Goal: Task Accomplishment & Management: Use online tool/utility

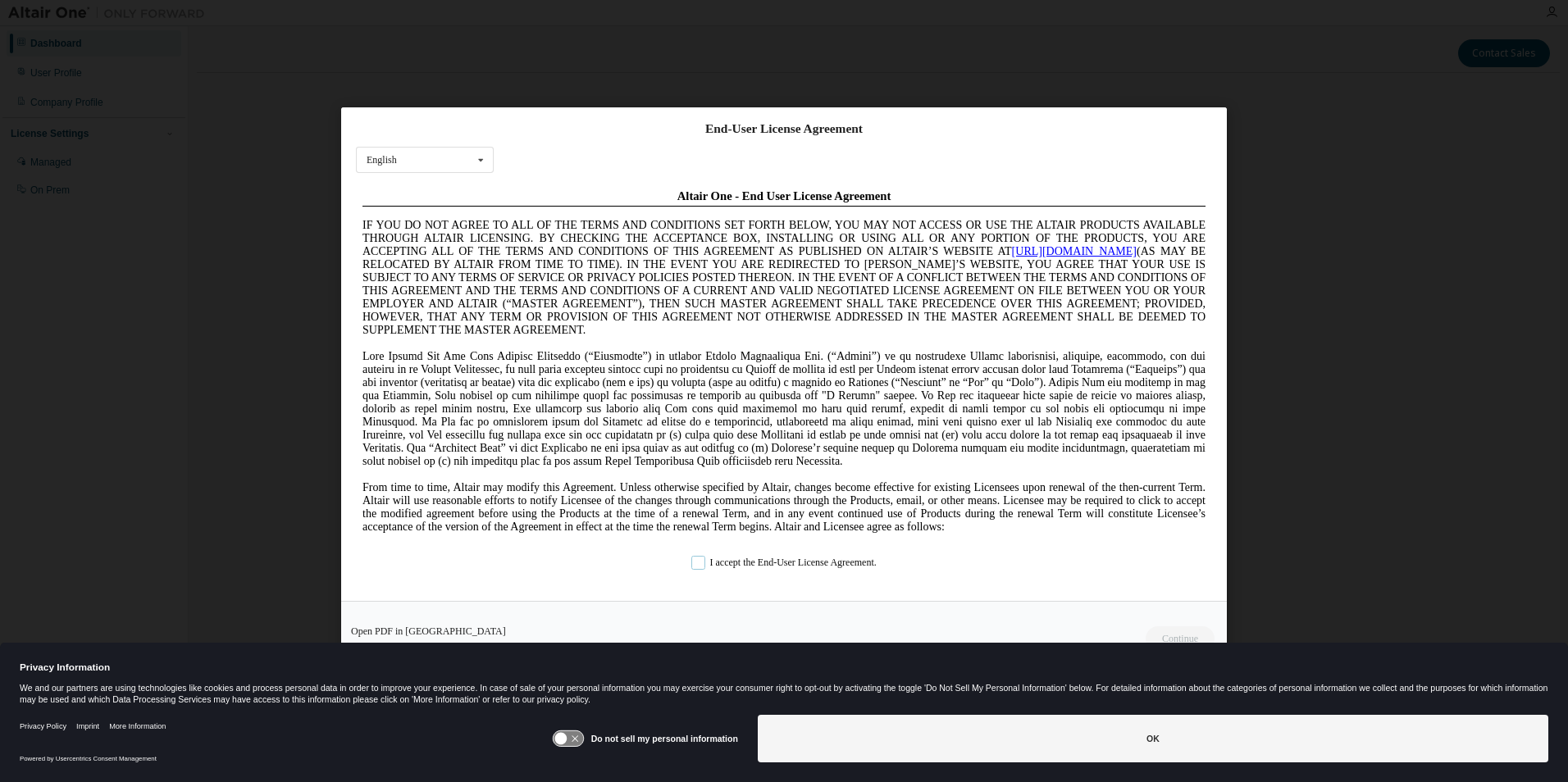
click at [701, 566] on label "I accept the End-User License Agreement." at bounding box center [783, 561] width 185 height 14
click at [1178, 640] on button "Continue" at bounding box center [1178, 637] width 70 height 24
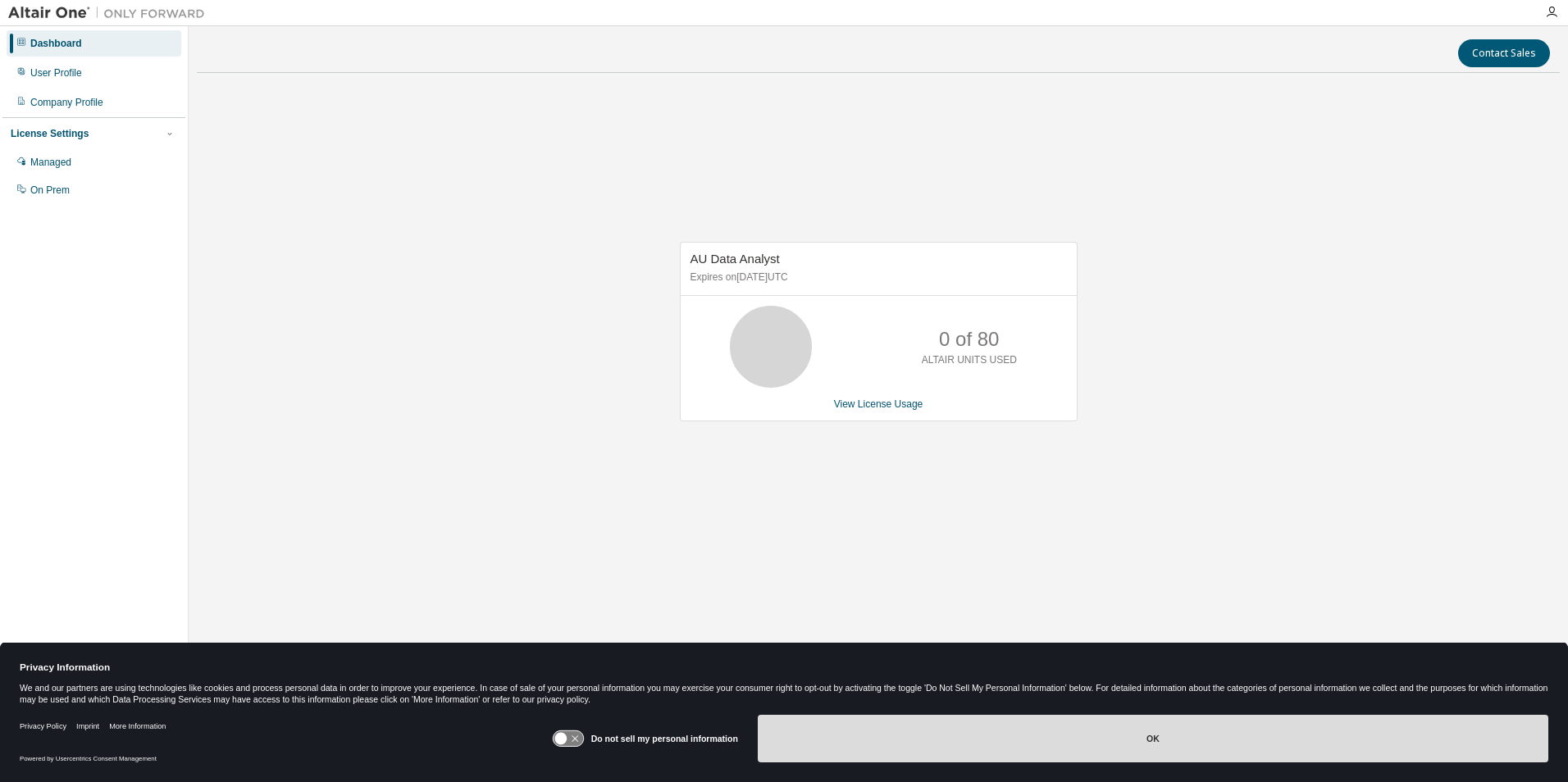
click at [1154, 737] on button "OK" at bounding box center [1153, 739] width 791 height 48
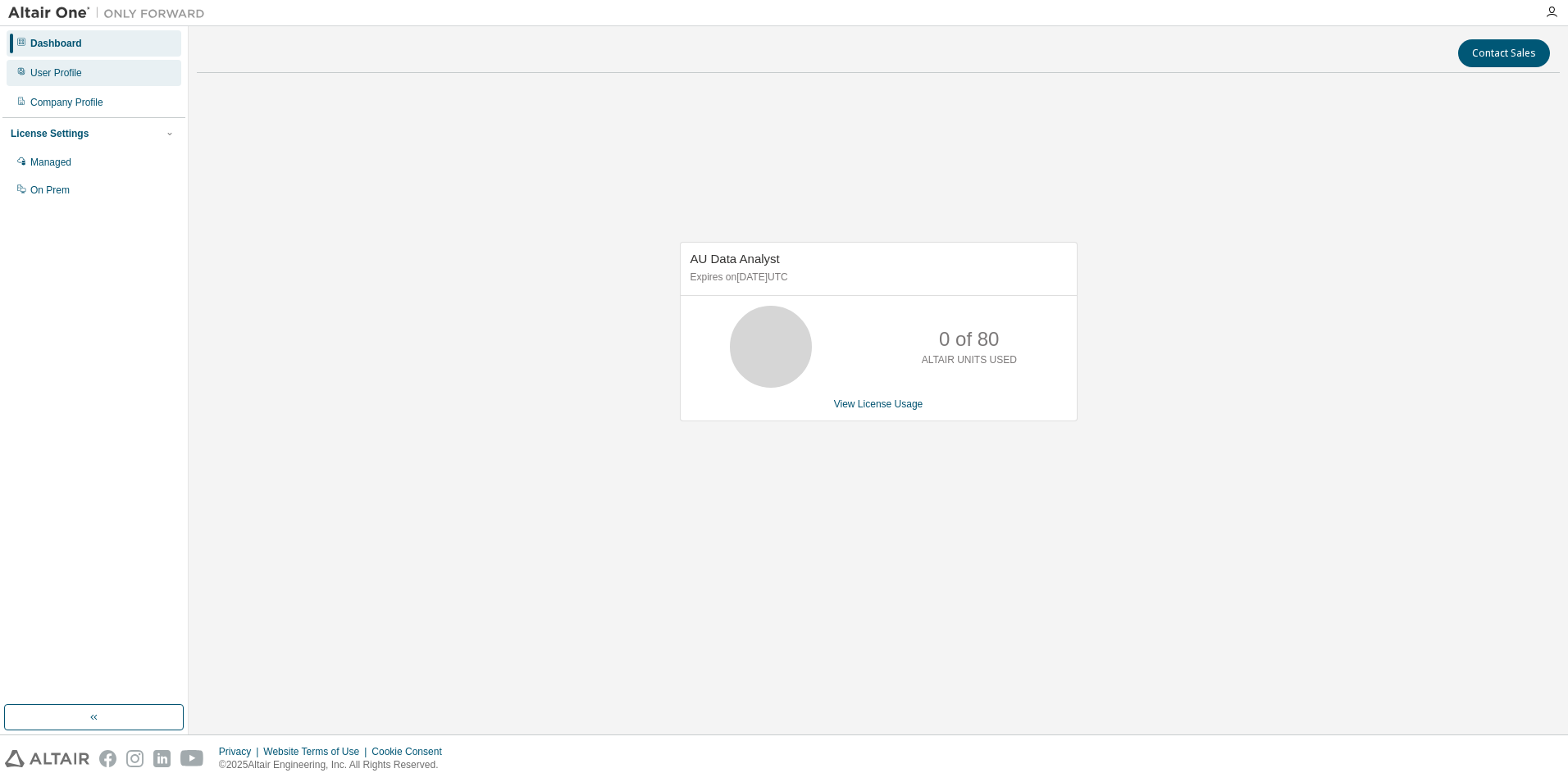
click at [68, 72] on div "User Profile" at bounding box center [55, 73] width 52 height 13
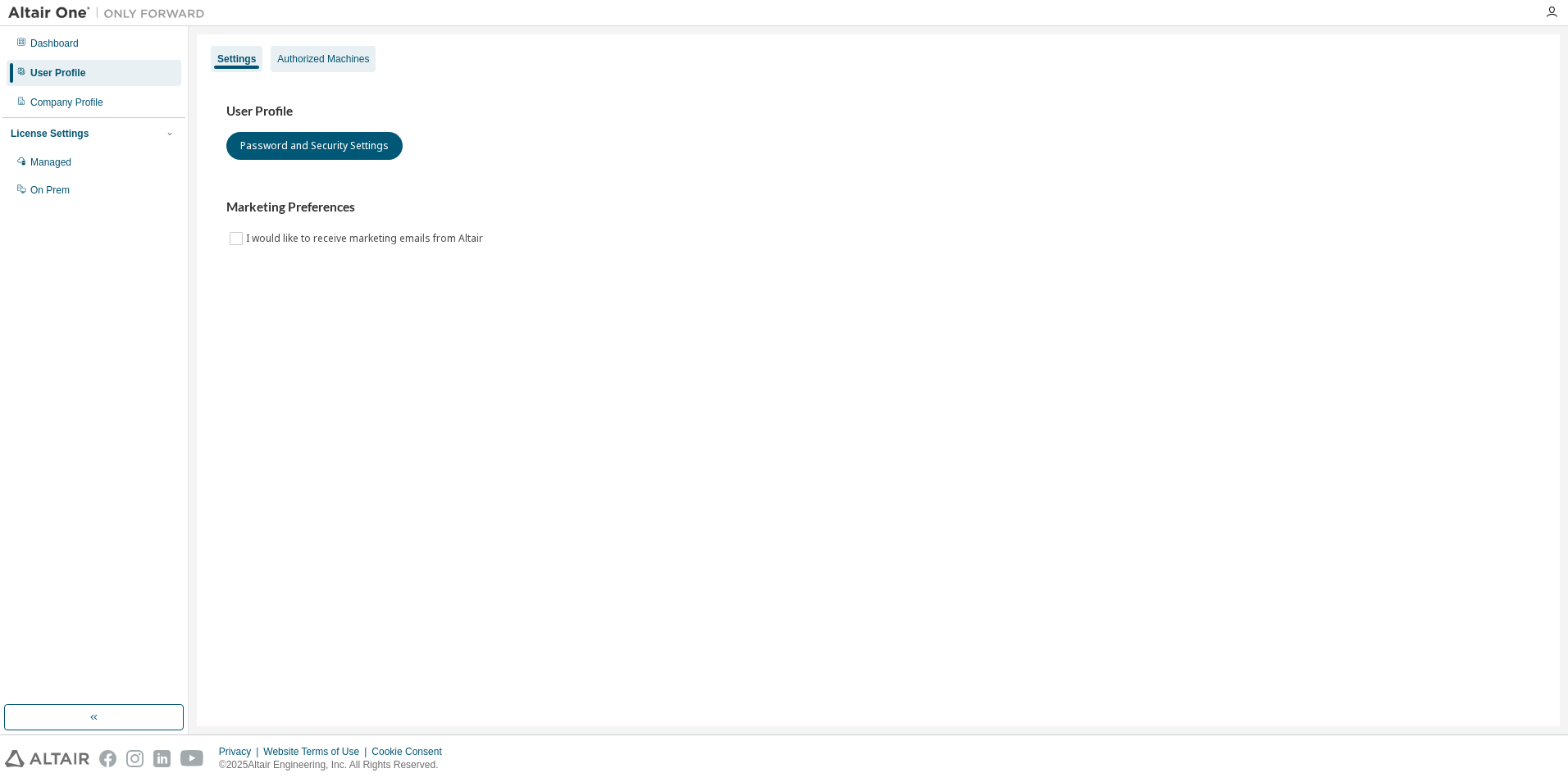
click at [326, 64] on div "Authorized Machines" at bounding box center [323, 59] width 92 height 13
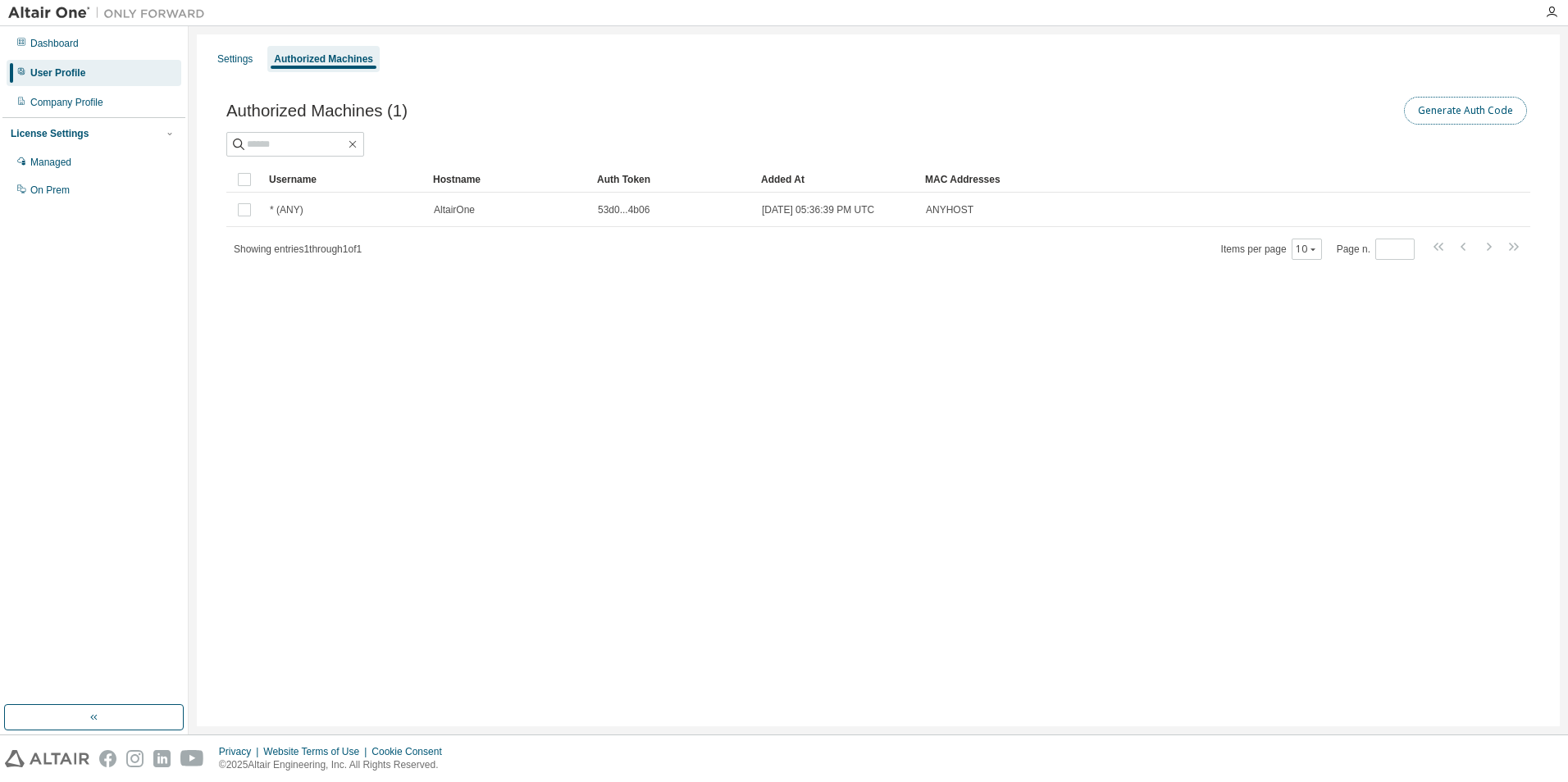
click at [1460, 113] on button "Generate Auth Code" at bounding box center [1465, 111] width 123 height 28
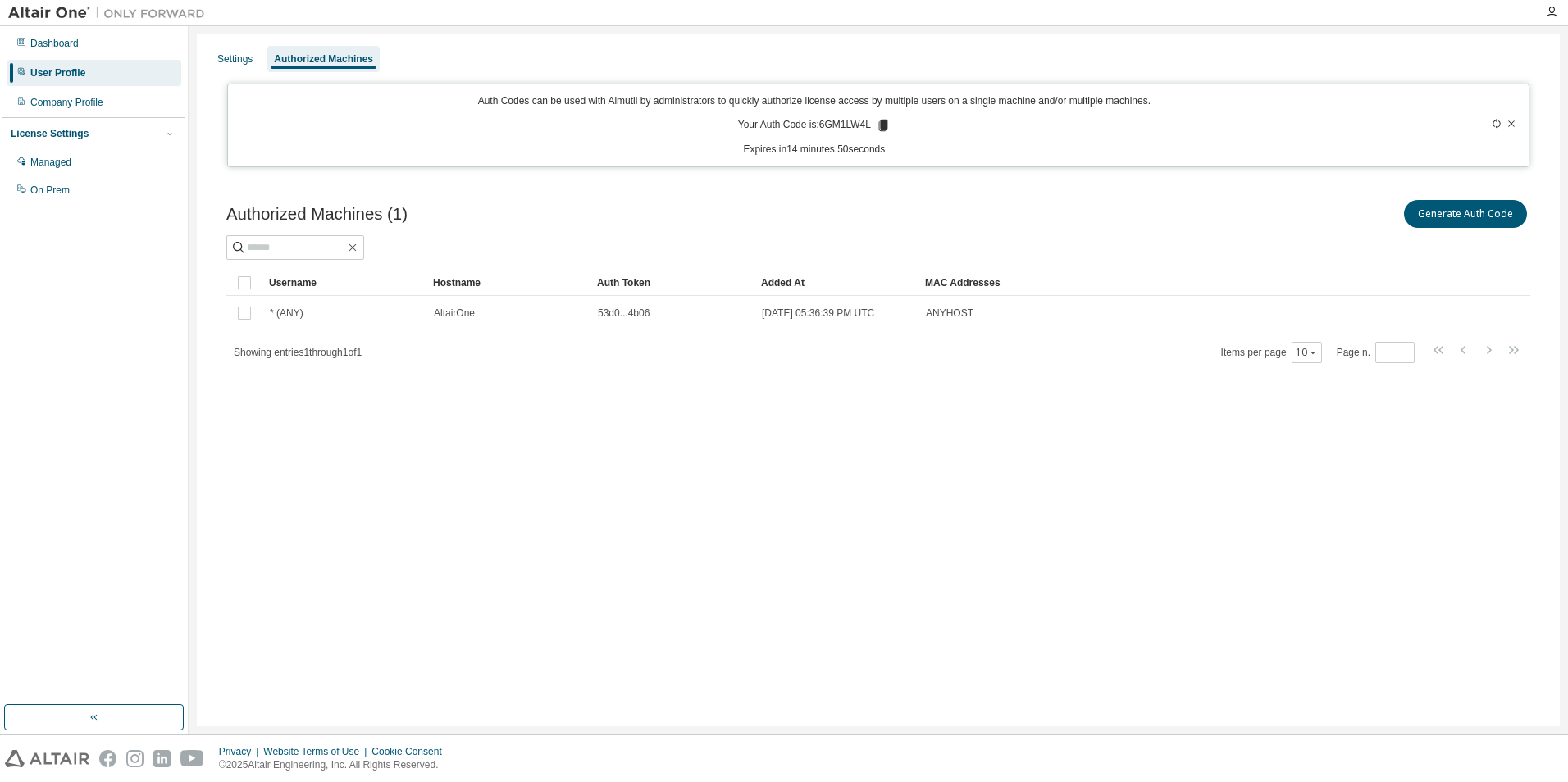
click at [570, 485] on div "Settings Authorized Machines Auth Codes can be used with Almutil by administrat…" at bounding box center [879, 380] width 1363 height 692
drag, startPoint x: 820, startPoint y: 124, endPoint x: 865, endPoint y: 122, distance: 45.0
click at [865, 122] on p "Your Auth Code is: 6GM1LW4L" at bounding box center [814, 126] width 152 height 15
drag, startPoint x: 865, startPoint y: 122, endPoint x: 882, endPoint y: 126, distance: 17.5
click at [882, 126] on icon at bounding box center [883, 126] width 9 height 11
